Goal: Task Accomplishment & Management: Manage account settings

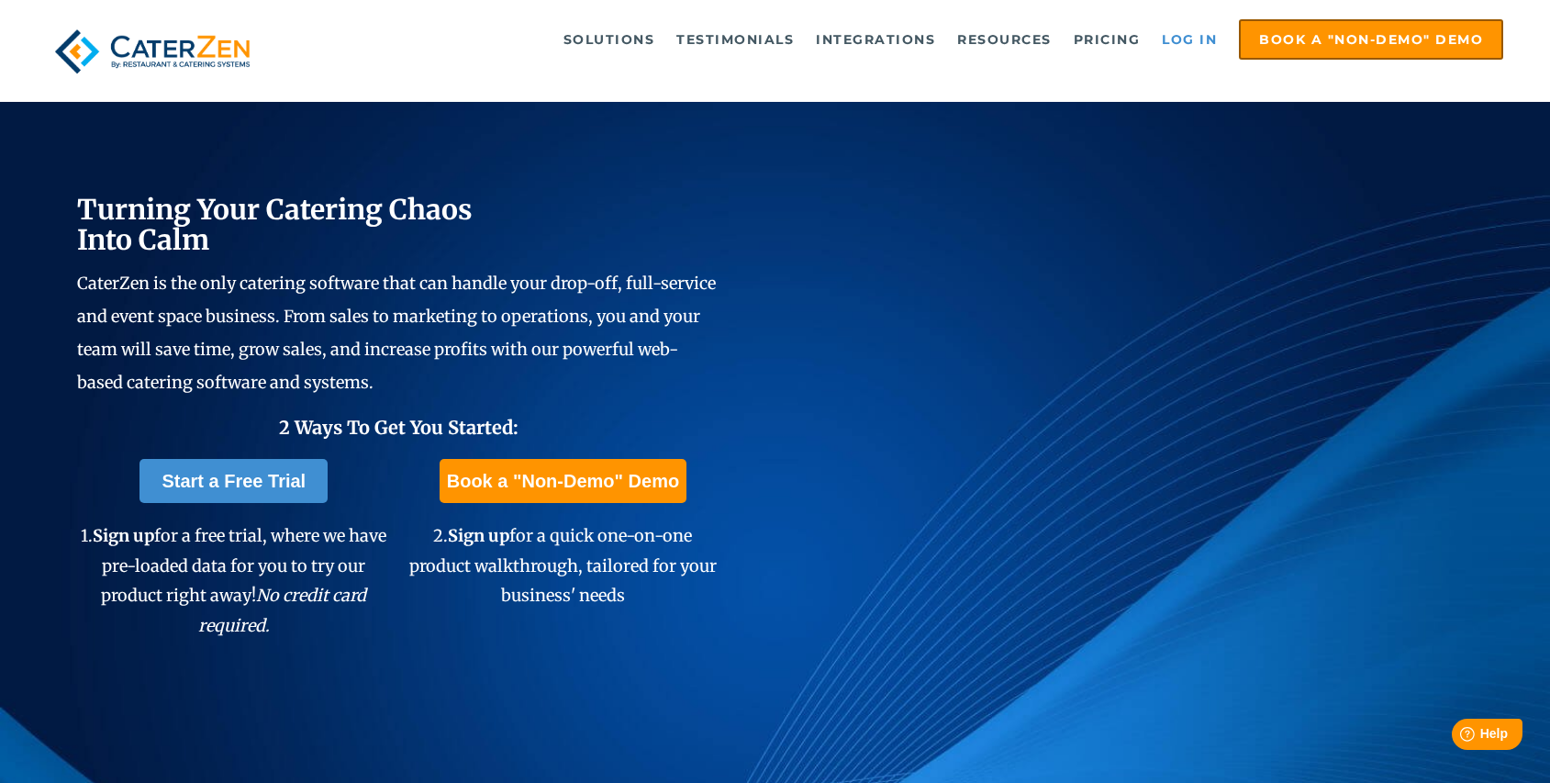
click at [1204, 39] on link "Log in" at bounding box center [1189, 39] width 73 height 37
click at [1173, 38] on link "Log in" at bounding box center [1189, 39] width 73 height 37
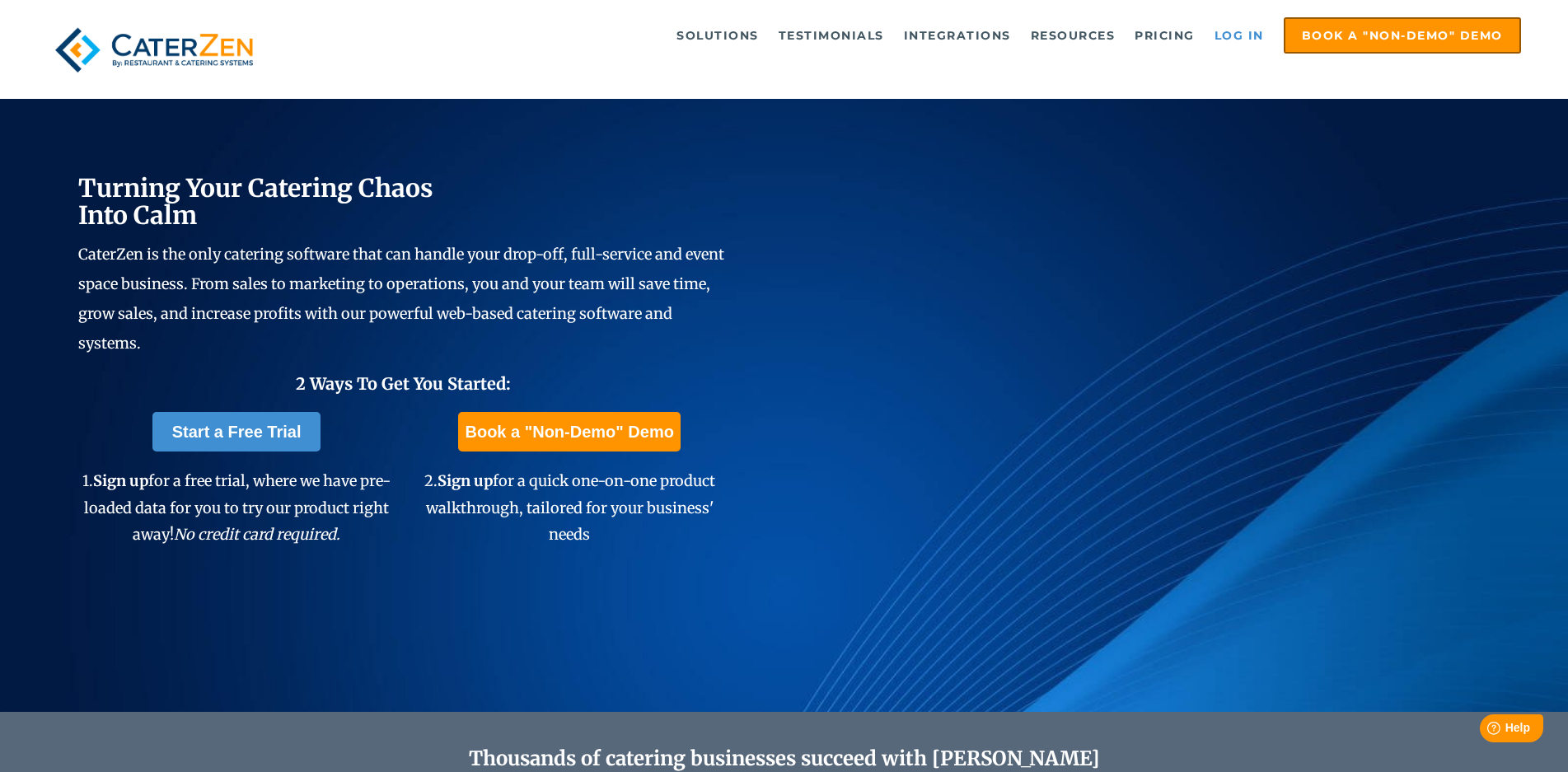
click at [1238, 35] on link "Log in" at bounding box center [1239, 35] width 66 height 33
click at [1224, 40] on link "Log in" at bounding box center [1239, 35] width 66 height 33
click at [1261, 35] on link "Log in" at bounding box center [1239, 35] width 66 height 33
